Goal: Navigation & Orientation: Find specific page/section

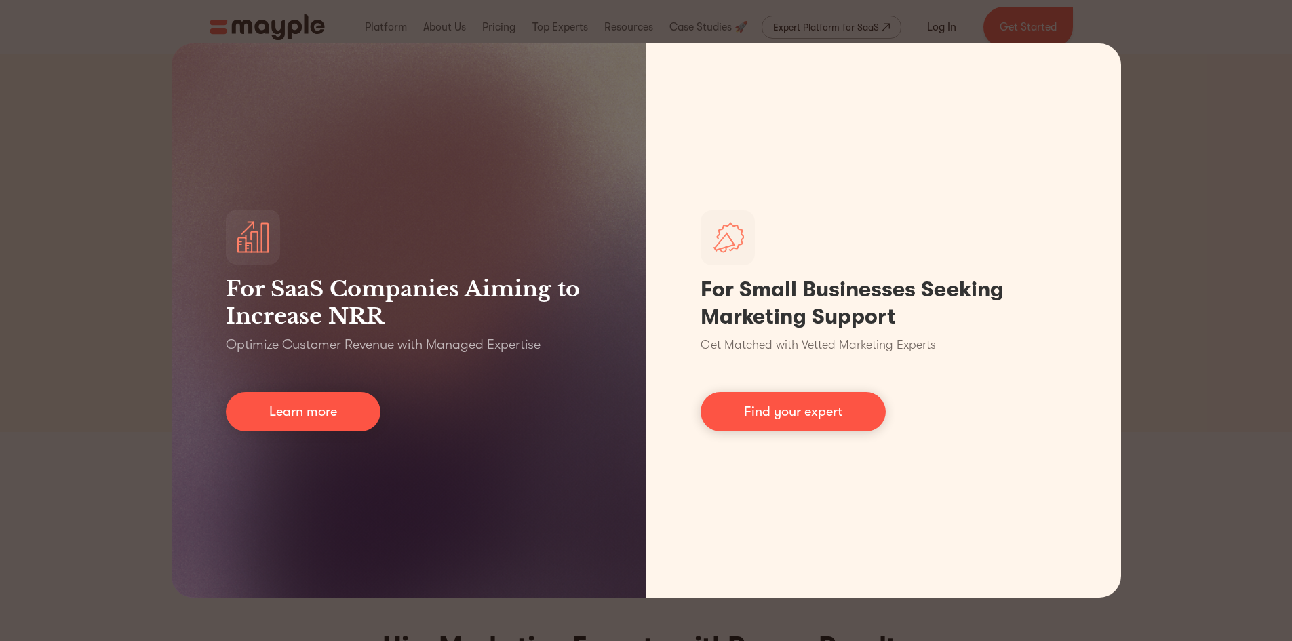
click at [1225, 399] on div "For SaaS Companies Aiming to Increase NRR Optimize Customer Revenue with Manage…" at bounding box center [646, 320] width 1292 height 641
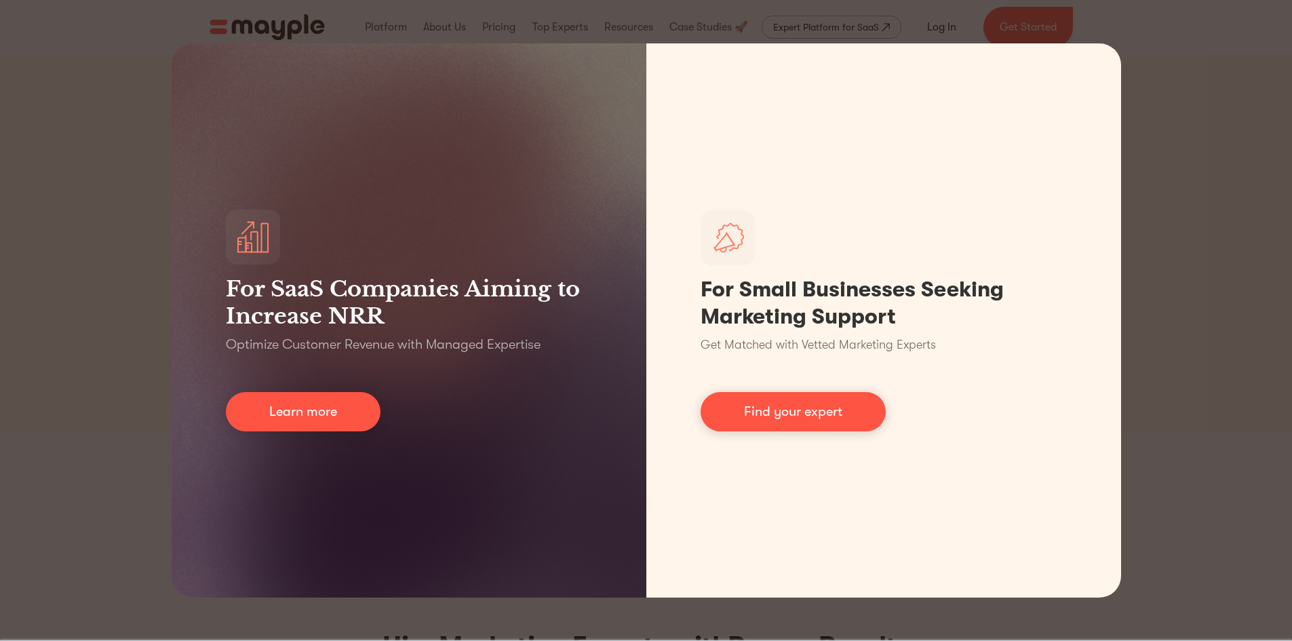
click at [1185, 243] on div "For SaaS Companies Aiming to Increase NRR Optimize Customer Revenue with Manage…" at bounding box center [646, 320] width 1292 height 641
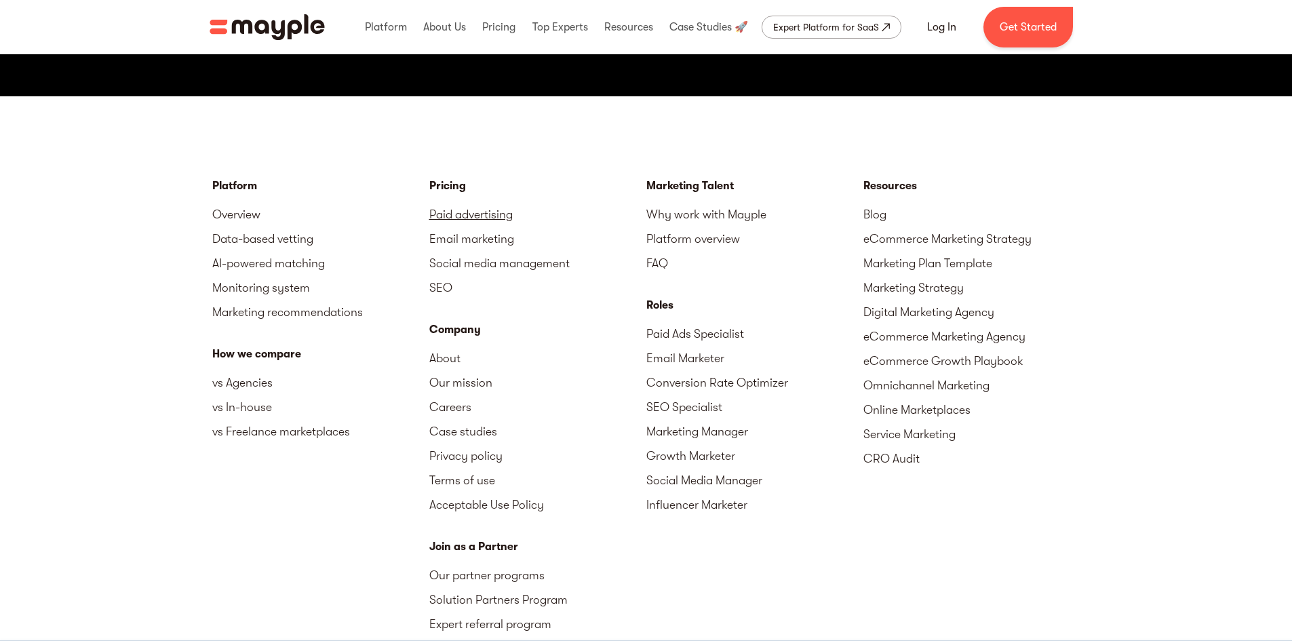
scroll to position [4884, 0]
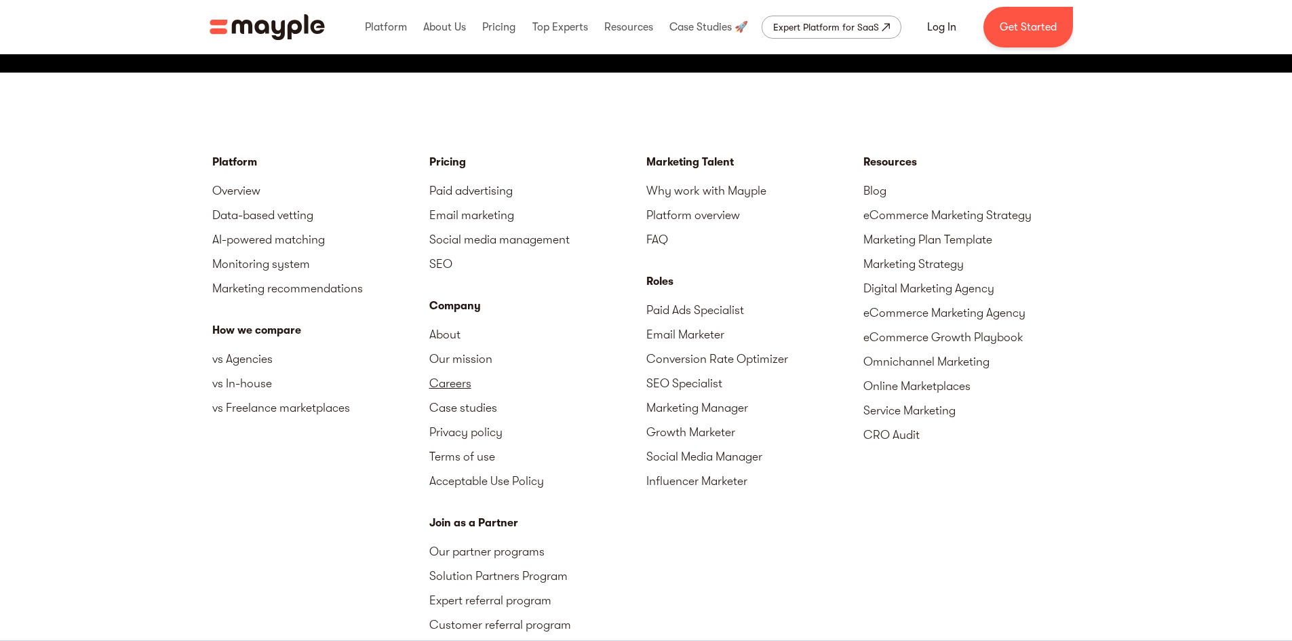
click at [454, 387] on link "Careers" at bounding box center [537, 383] width 217 height 24
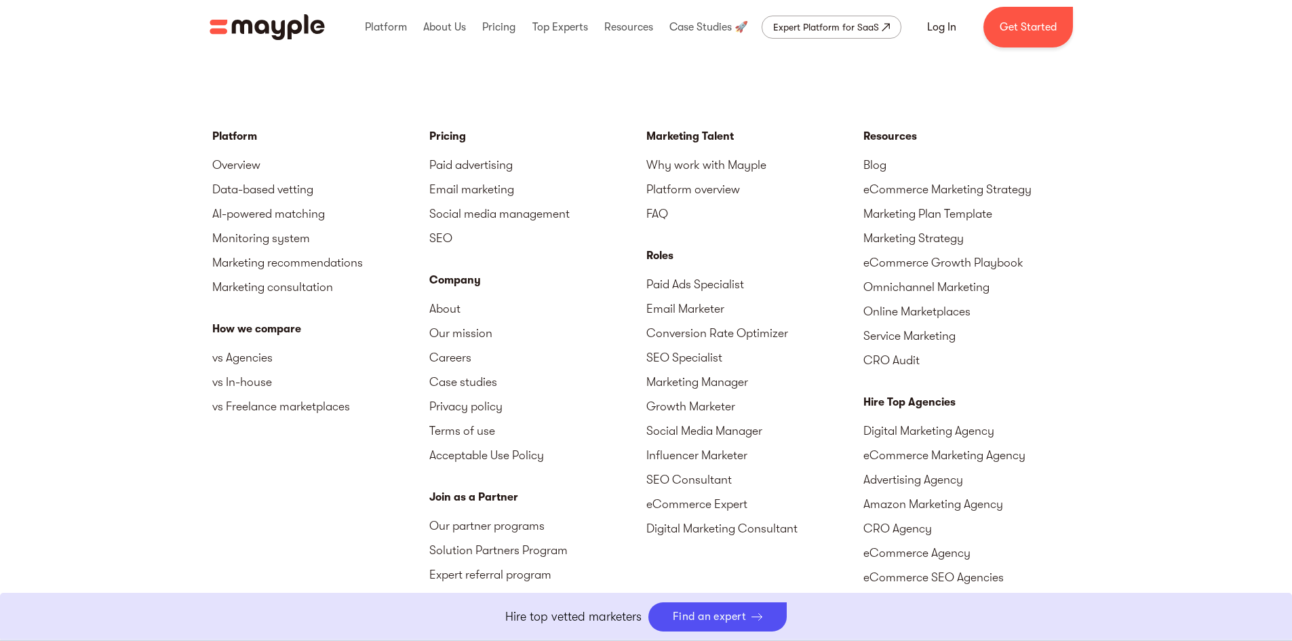
scroll to position [3324, 0]
